Goal: Information Seeking & Learning: Understand process/instructions

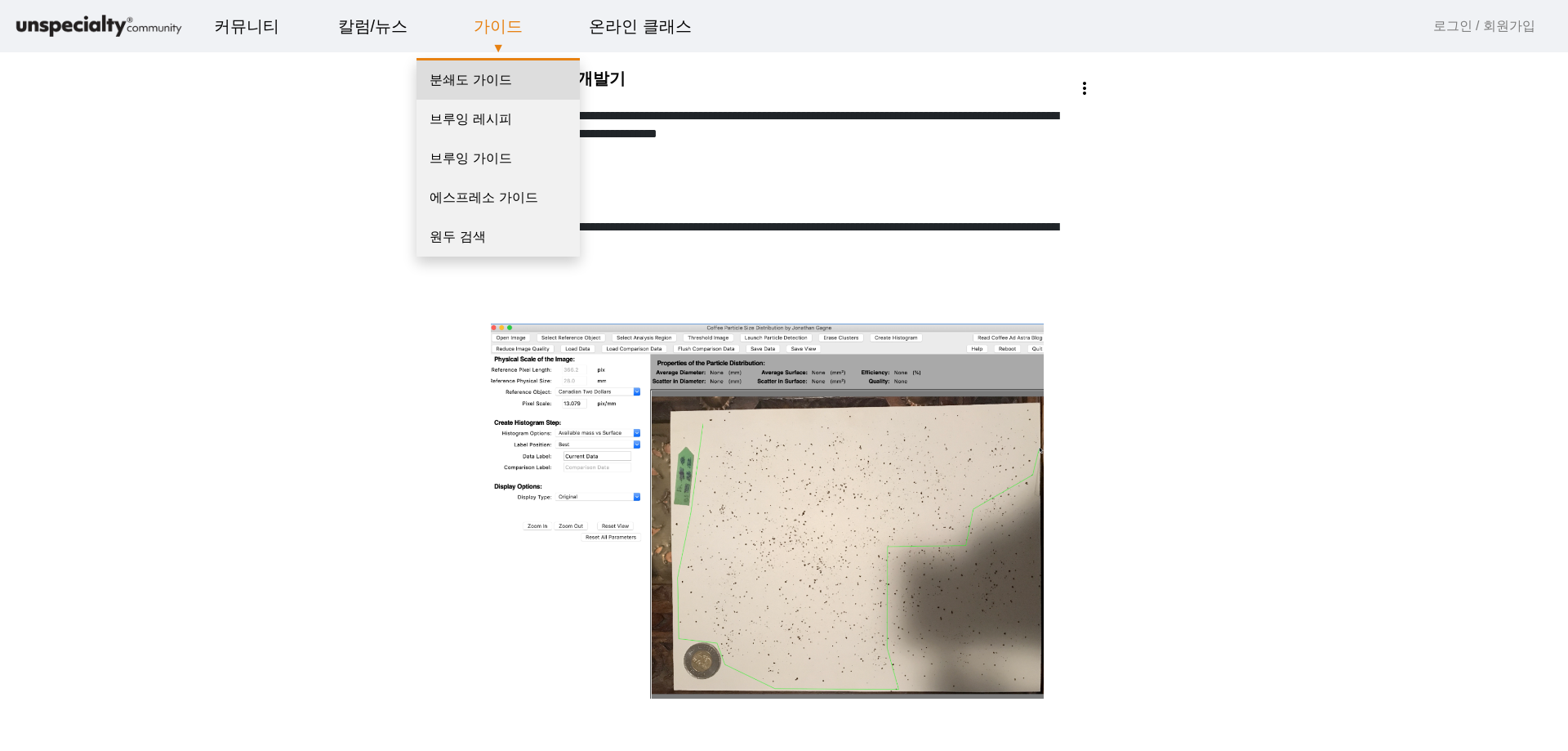
click at [487, 79] on link "분쇄도 가이드" at bounding box center [498, 80] width 163 height 39
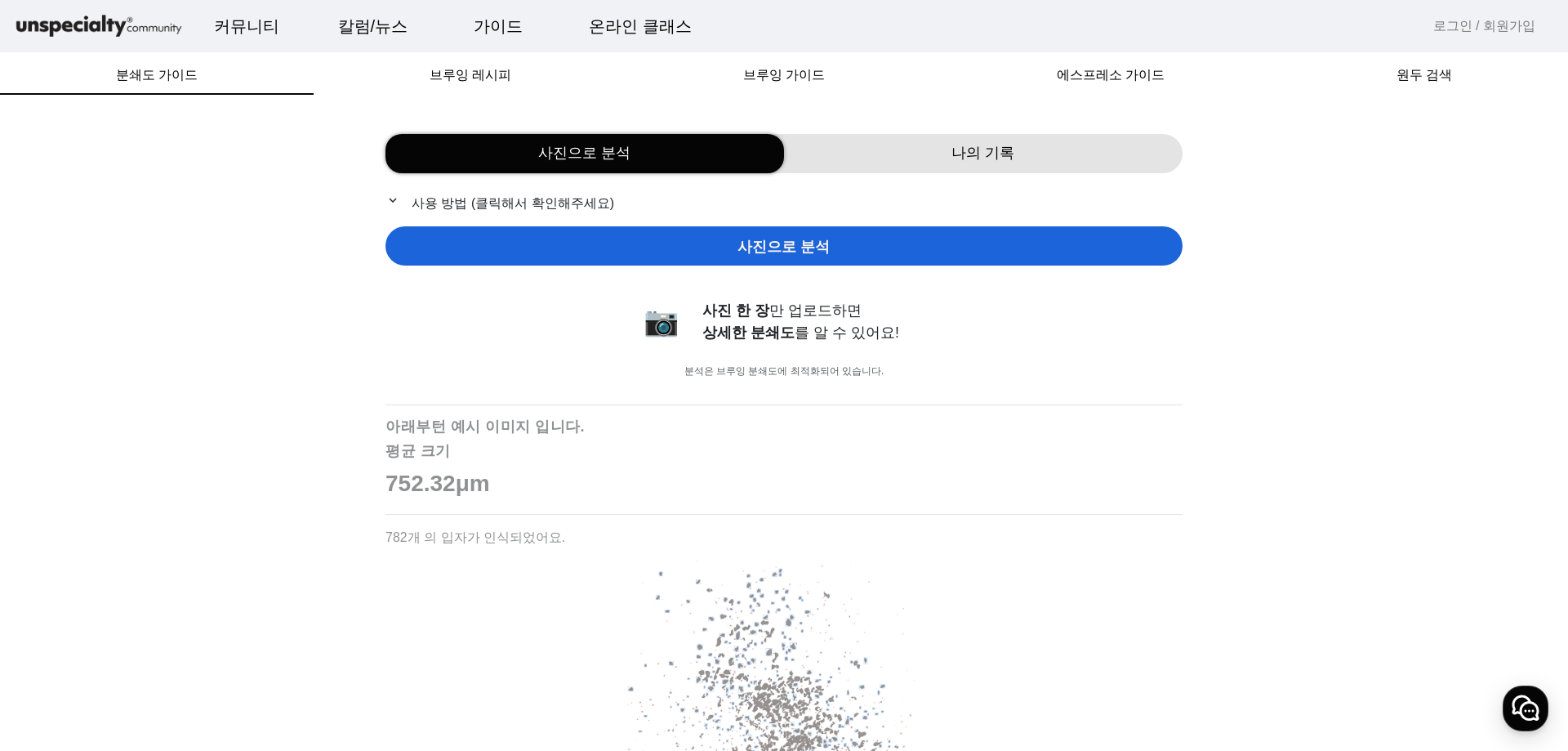
click at [430, 194] on p "expand_more 사용 방법 (클릭해서 확인해주세요)" at bounding box center [784, 203] width 797 height 21
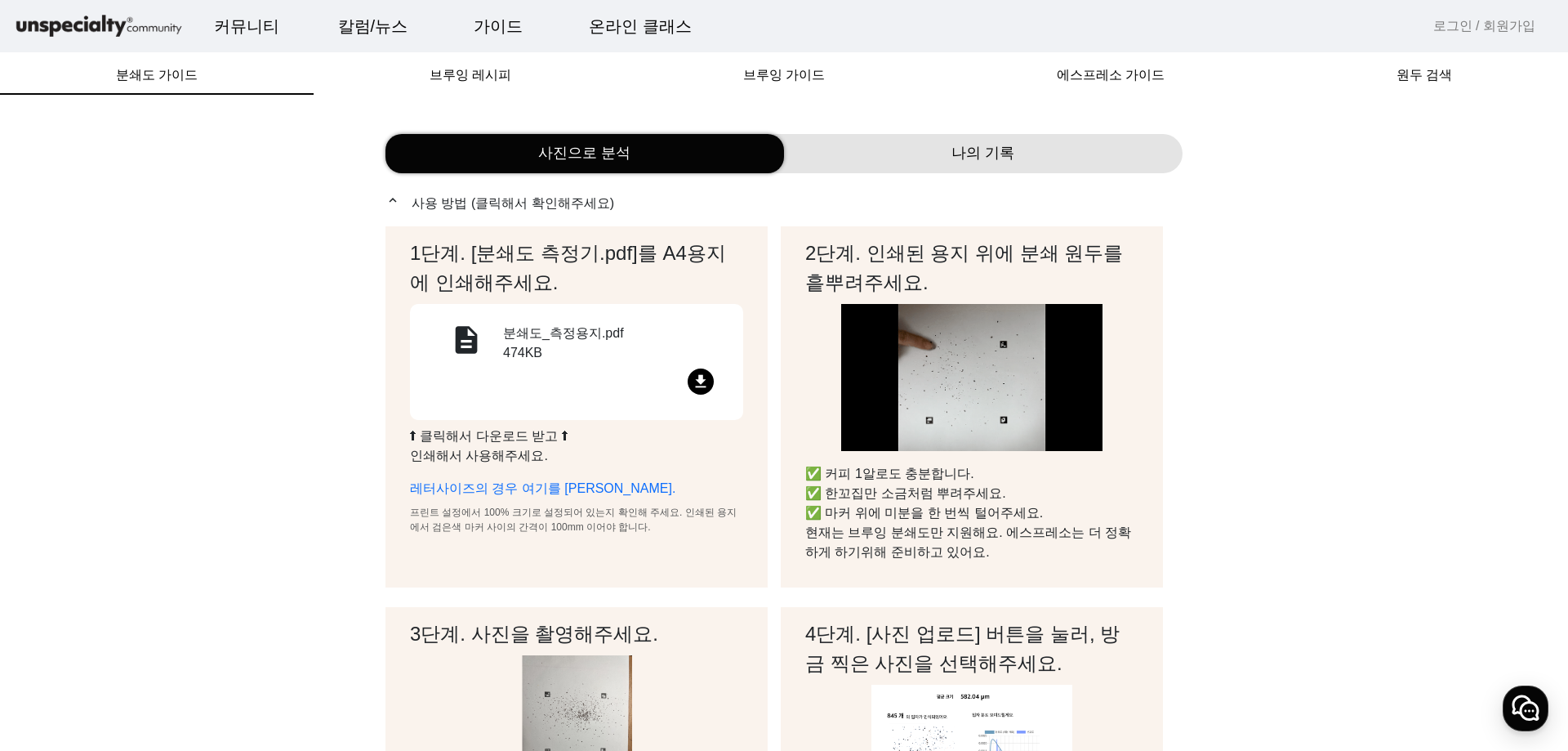
click at [707, 382] on mat-icon "file_download" at bounding box center [700, 381] width 26 height 26
